Goal: Navigation & Orientation: Find specific page/section

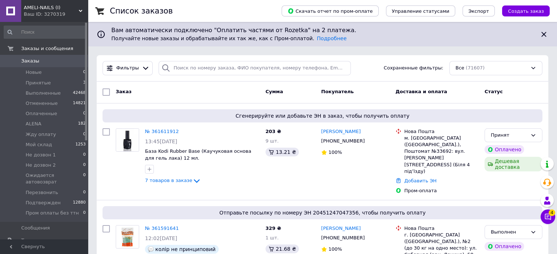
click at [60, 8] on span "AMELI-NAILS (I)" at bounding box center [51, 7] width 55 height 7
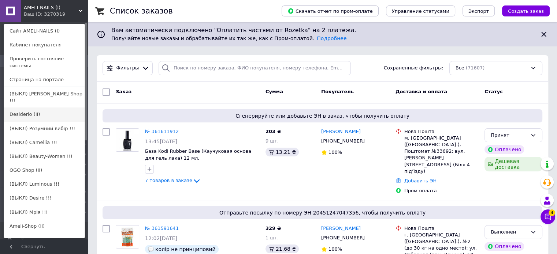
click at [54, 108] on link "Desiderio (II)" at bounding box center [44, 115] width 81 height 14
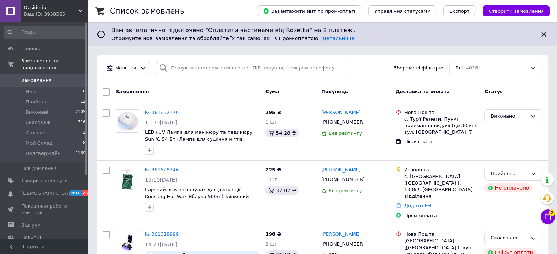
click at [40, 10] on span "Desiderio" at bounding box center [51, 7] width 55 height 7
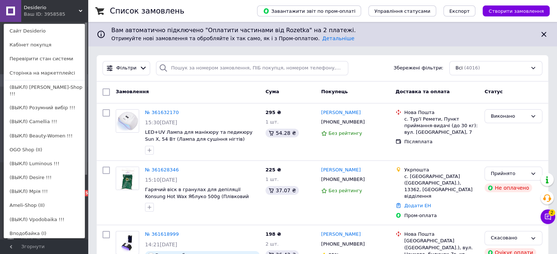
click at [41, 12] on div "Ваш ID: 3958585" at bounding box center [39, 14] width 31 height 7
